Goal: Task Accomplishment & Management: Complete application form

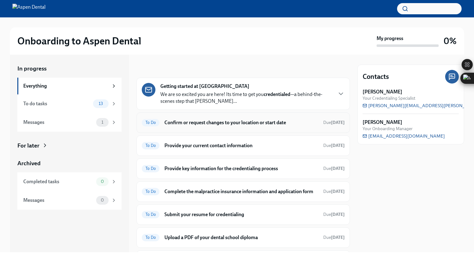
click at [201, 125] on h6 "Confirm or request changes to your location or start date" at bounding box center [241, 122] width 154 height 7
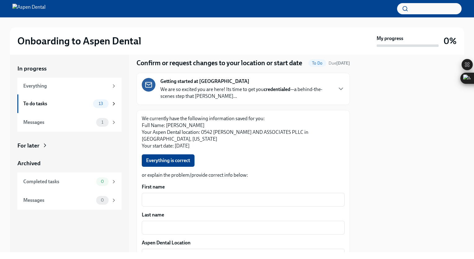
scroll to position [21, 0]
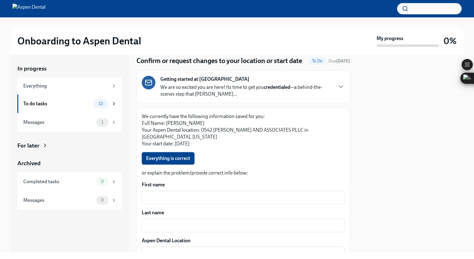
click at [176, 158] on span "Everything is correct" at bounding box center [168, 158] width 44 height 6
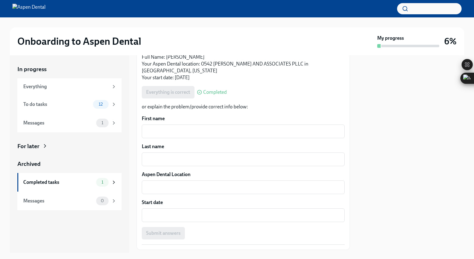
scroll to position [127, 0]
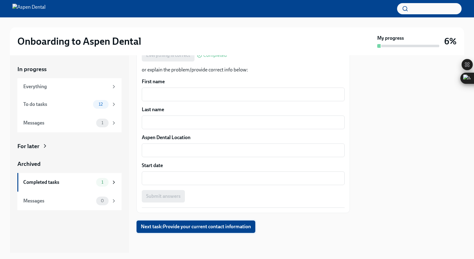
click at [209, 225] on span "Next task : Provide your current contact information" at bounding box center [196, 226] width 110 height 6
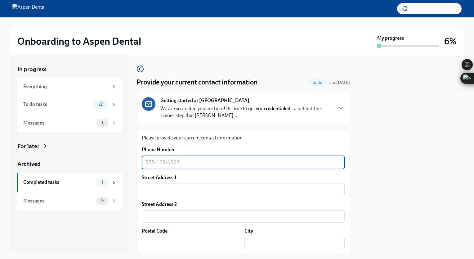
click at [189, 165] on textarea "Phone Number" at bounding box center [242, 161] width 195 height 7
click at [179, 161] on textarea "Phone Number" at bounding box center [242, 161] width 195 height 7
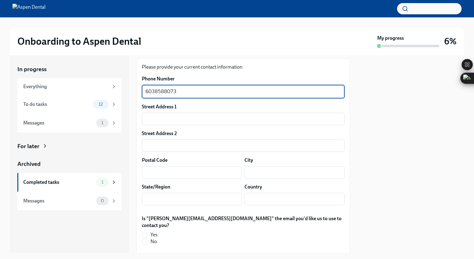
scroll to position [72, 0]
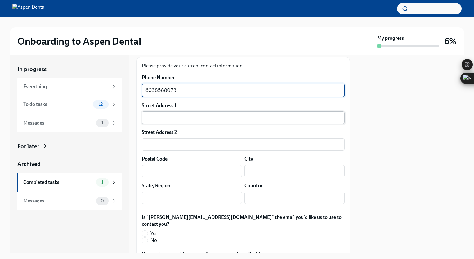
type textarea "6038588073"
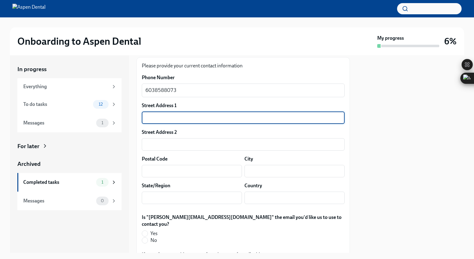
click at [179, 120] on input "text" at bounding box center [243, 117] width 203 height 12
type input "4"
type input "A"
type input "[STREET_ADDRESS]"
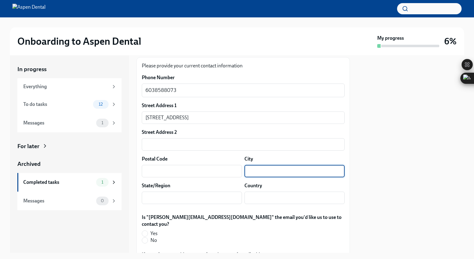
click at [251, 171] on input "text" at bounding box center [294, 171] width 100 height 12
type input "Abilene"
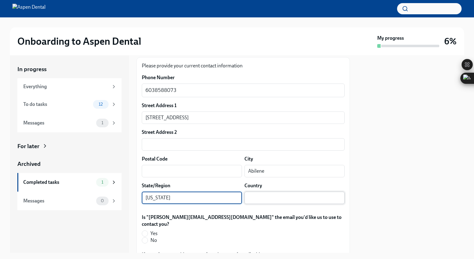
type input "[US_STATE]"
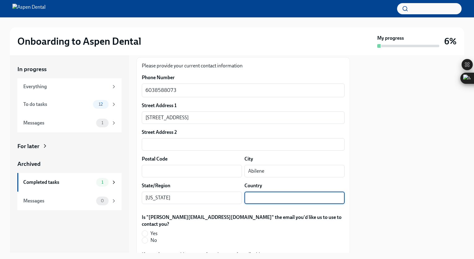
click at [257, 199] on input "text" at bounding box center [294, 197] width 100 height 12
type input "[GEOGRAPHIC_DATA]"
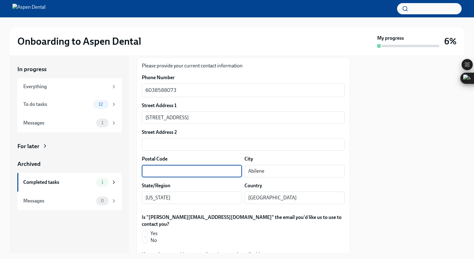
click at [176, 171] on input "text" at bounding box center [192, 171] width 100 height 12
type input "79601"
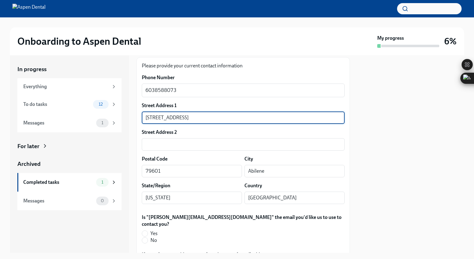
click at [179, 117] on input "[STREET_ADDRESS]" at bounding box center [243, 117] width 203 height 12
drag, startPoint x: 173, startPoint y: 116, endPoint x: 192, endPoint y: 118, distance: 19.3
click at [192, 118] on input "[STREET_ADDRESS]" at bounding box center [243, 117] width 203 height 12
type input "[STREET_ADDRESS]"
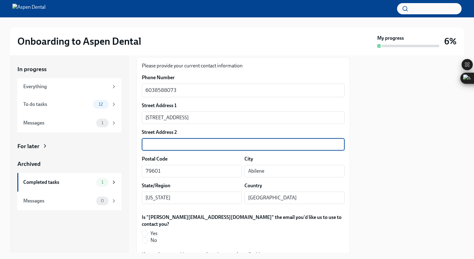
click at [167, 143] on input "text" at bounding box center [243, 144] width 203 height 12
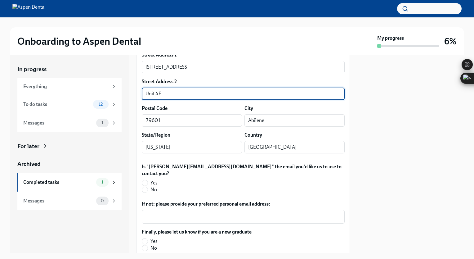
scroll to position [127, 0]
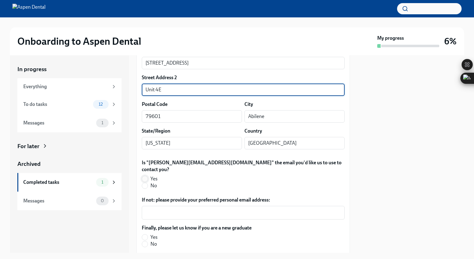
type input "Unit 4E"
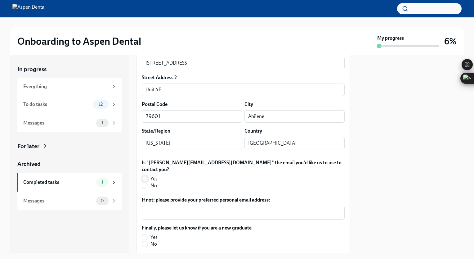
click at [146, 176] on input "Yes" at bounding box center [145, 179] width 6 height 6
radio input "true"
click at [145, 233] on label "Yes" at bounding box center [194, 236] width 105 height 7
click at [145, 234] on input "Yes" at bounding box center [145, 237] width 6 height 6
radio input "true"
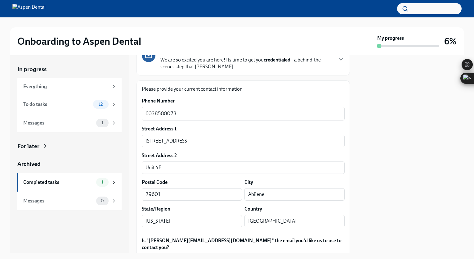
scroll to position [50, 0]
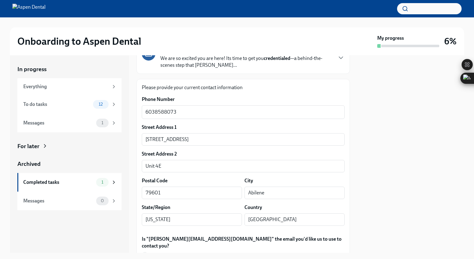
drag, startPoint x: 356, startPoint y: 177, endPoint x: 360, endPoint y: 194, distance: 18.0
click at [360, 194] on div "In progress Everything To do tasks 12 Messages 1 For later Archived Completed t…" at bounding box center [237, 153] width 454 height 197
drag, startPoint x: 360, startPoint y: 194, endPoint x: 349, endPoint y: 211, distance: 19.9
click at [349, 211] on div "In progress Everything To do tasks 12 Messages 1 For later Archived Completed t…" at bounding box center [237, 153] width 454 height 197
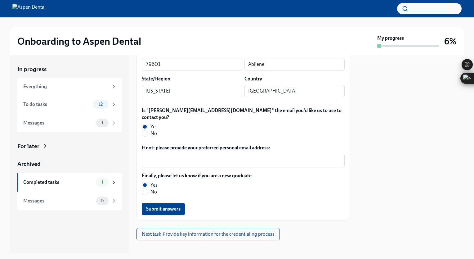
click at [286, 190] on div "Phone Number 6038588073 x ​ Street Address [STREET_ADDRESS] ​ Postal Code [GEOG…" at bounding box center [243, 90] width 203 height 247
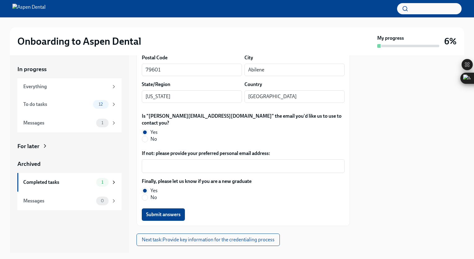
scroll to position [175, 0]
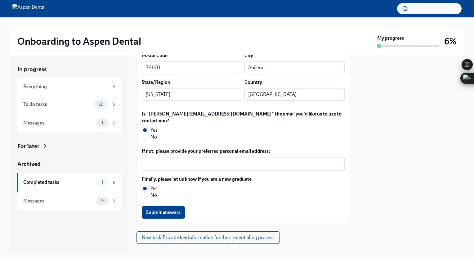
click at [172, 206] on button "Submit answers" at bounding box center [163, 212] width 43 height 12
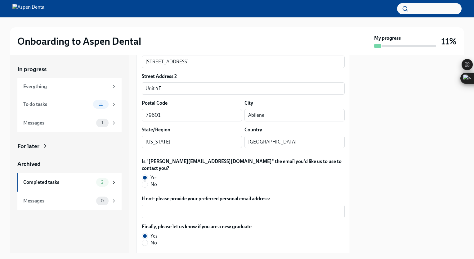
scroll to position [179, 0]
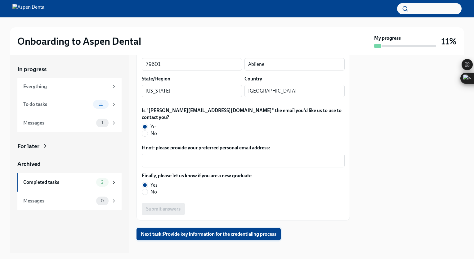
click at [252, 231] on span "Next task : Provide key information for the credentialing process" at bounding box center [208, 234] width 135 height 6
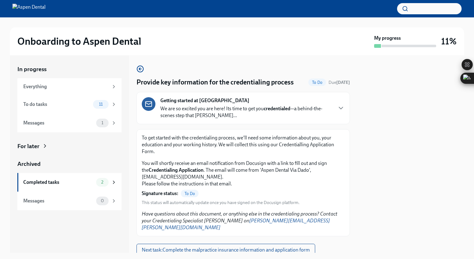
scroll to position [16, 0]
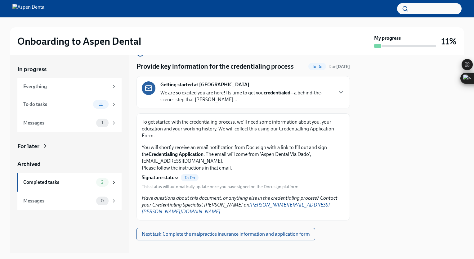
click at [192, 175] on span "To Do" at bounding box center [190, 177] width 18 height 5
